Goal: Task Accomplishment & Management: Manage account settings

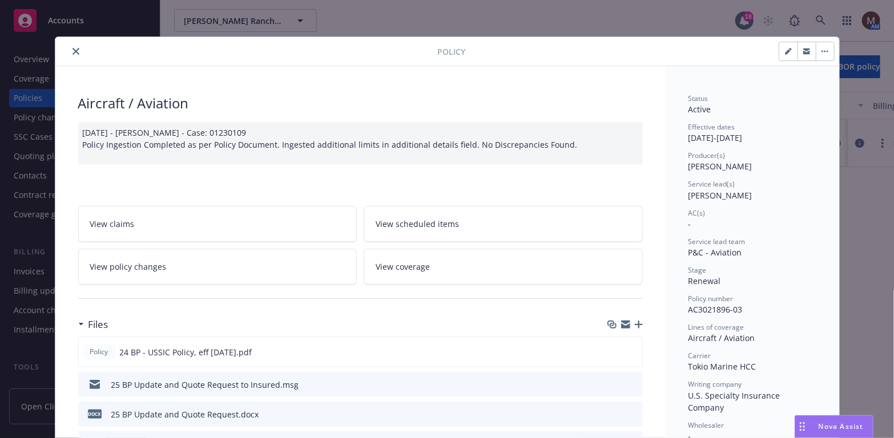
scroll to position [57, 0]
click at [73, 49] on icon "close" at bounding box center [76, 51] width 7 height 7
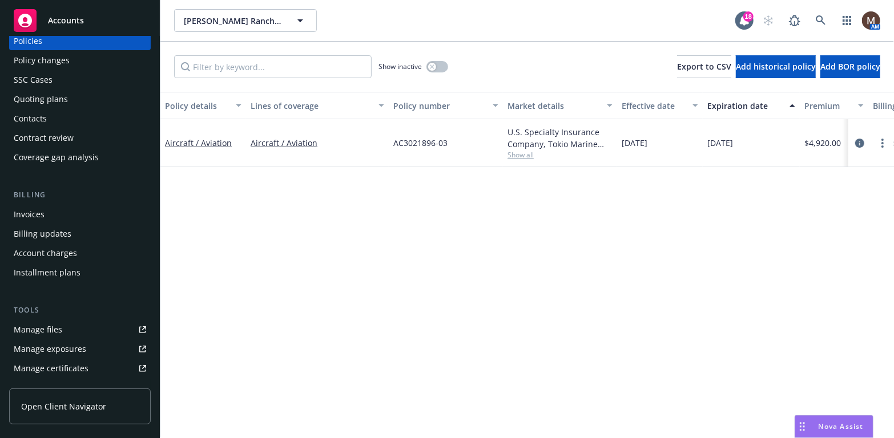
click at [62, 323] on link "Manage files" at bounding box center [80, 330] width 142 height 18
